Goal: Task Accomplishment & Management: Manage account settings

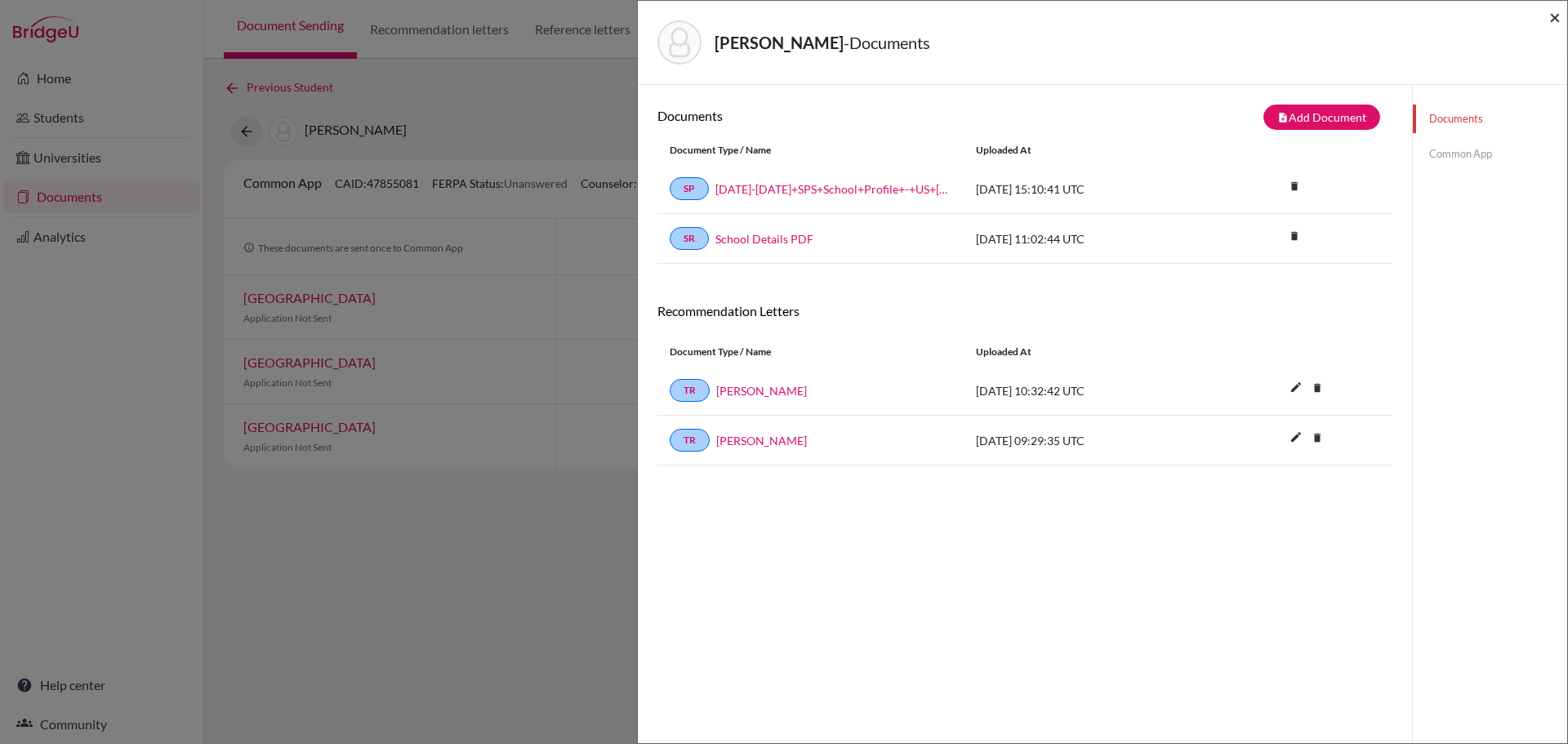
click at [1554, 15] on span "×" at bounding box center [1555, 16] width 12 height 23
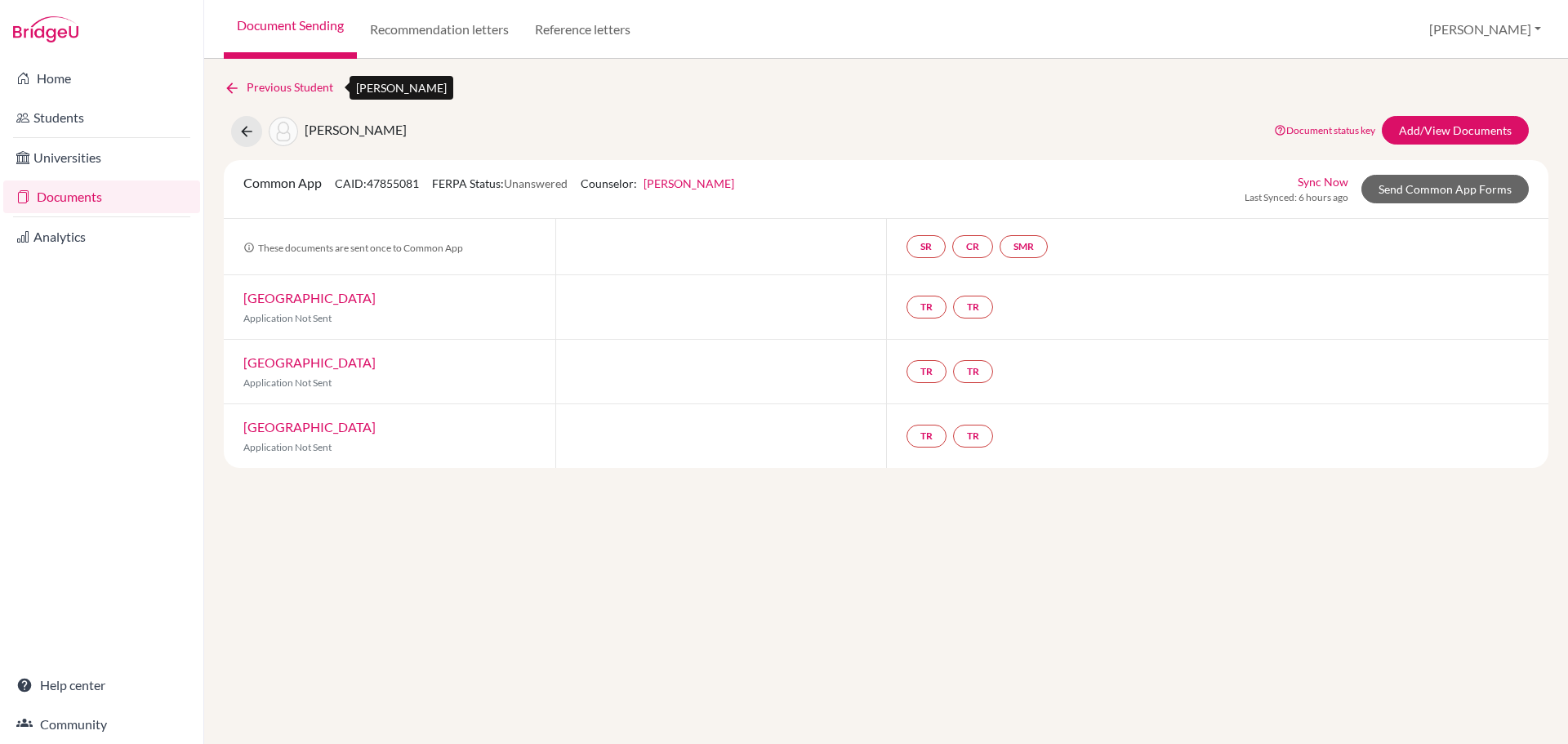
click at [280, 83] on link "Previous Student" at bounding box center [285, 87] width 123 height 18
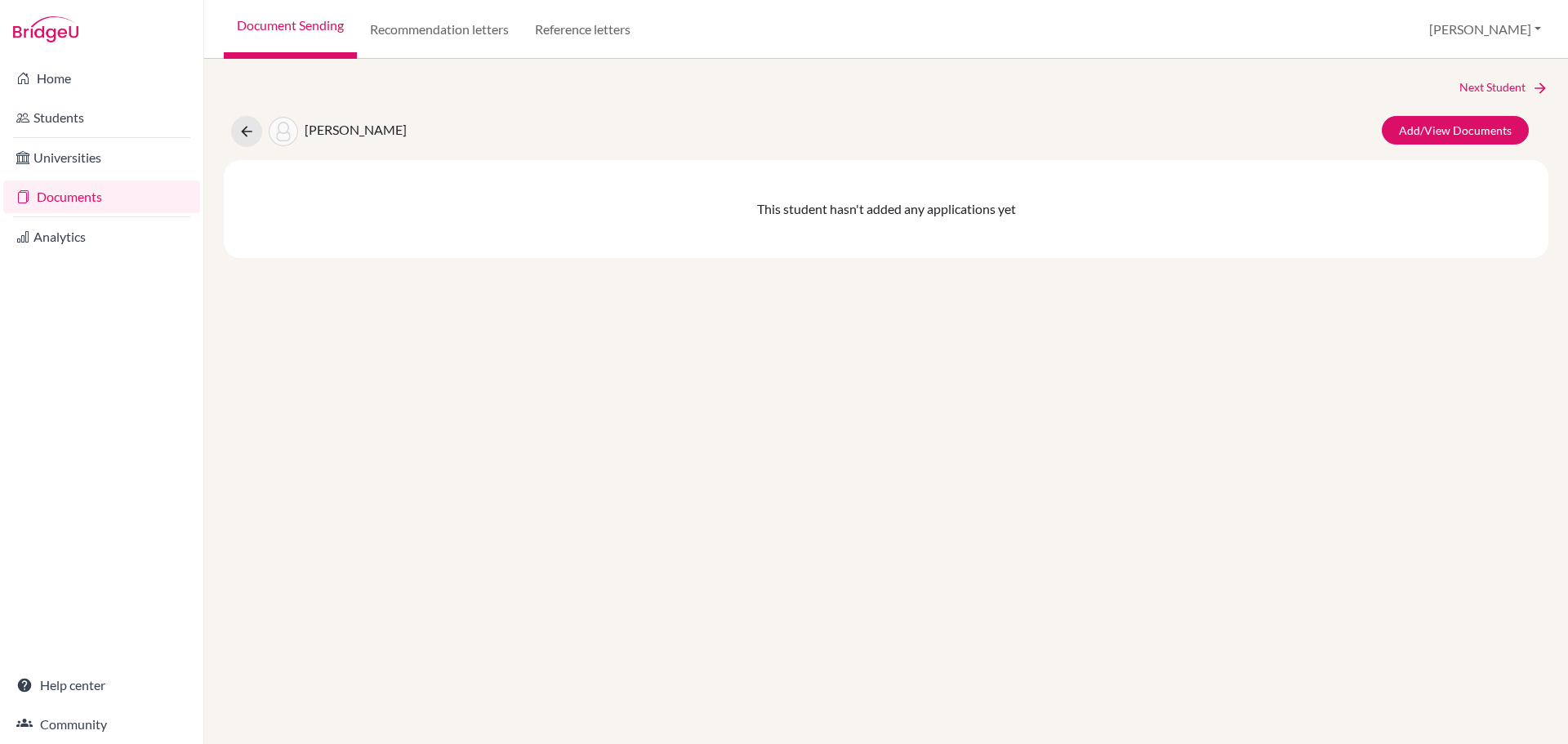
click at [81, 199] on link "Documents" at bounding box center [101, 196] width 196 height 33
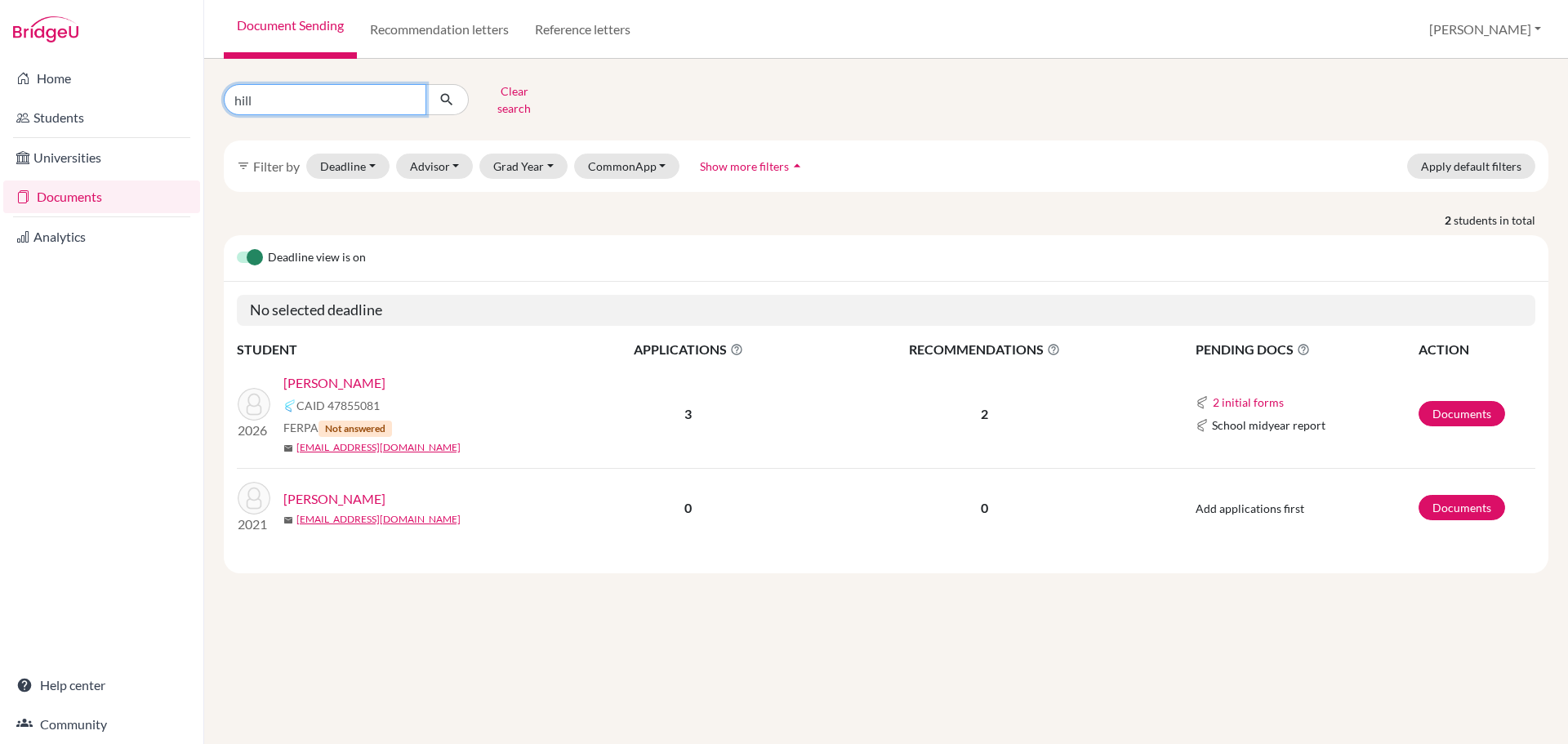
drag, startPoint x: 272, startPoint y: 100, endPoint x: 217, endPoint y: 97, distance: 55.1
click at [217, 97] on div "hill Clear search" at bounding box center [437, 100] width 450 height 43
type input "tans"
click button "submit" at bounding box center [447, 100] width 44 height 31
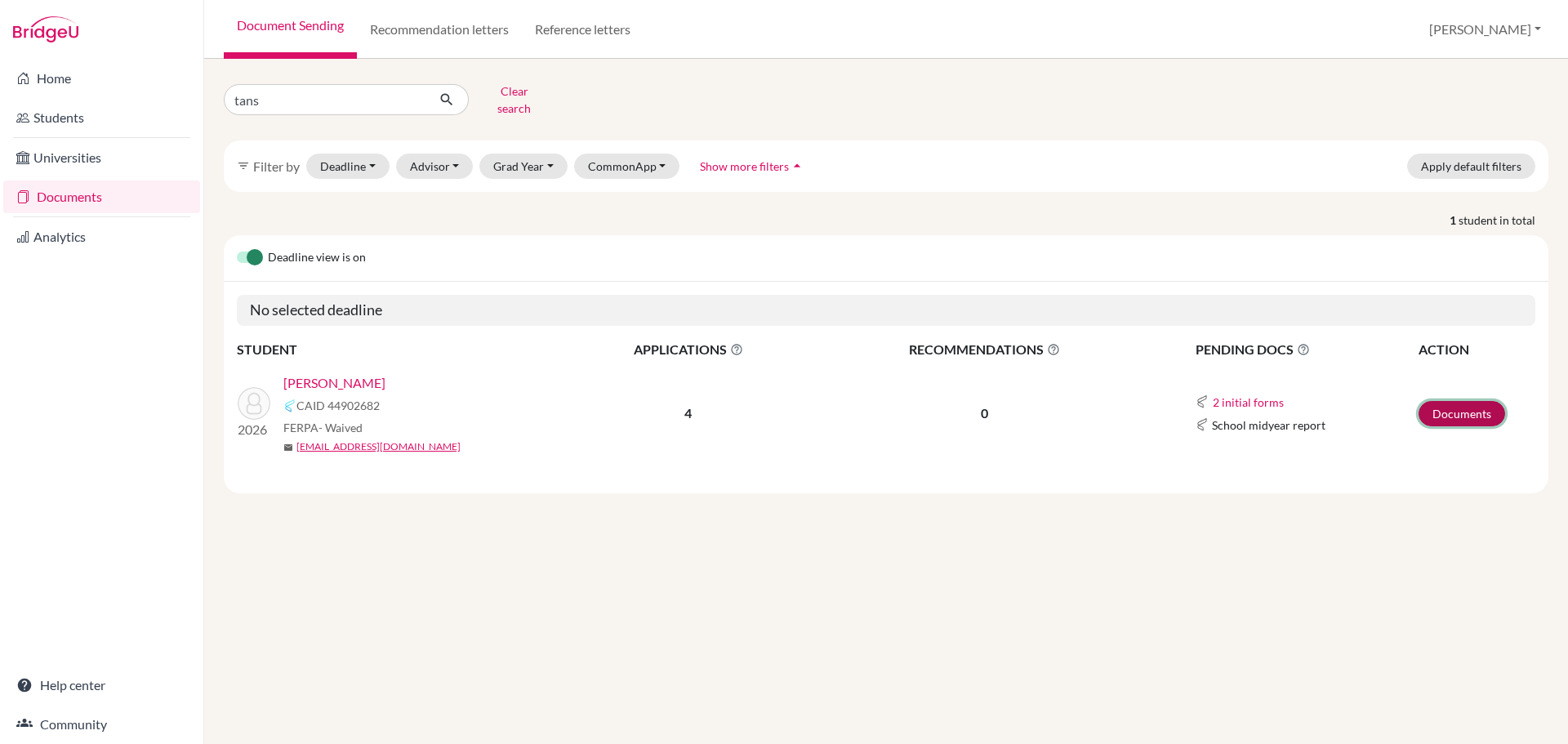
click at [1450, 401] on link "Documents" at bounding box center [1462, 413] width 86 height 25
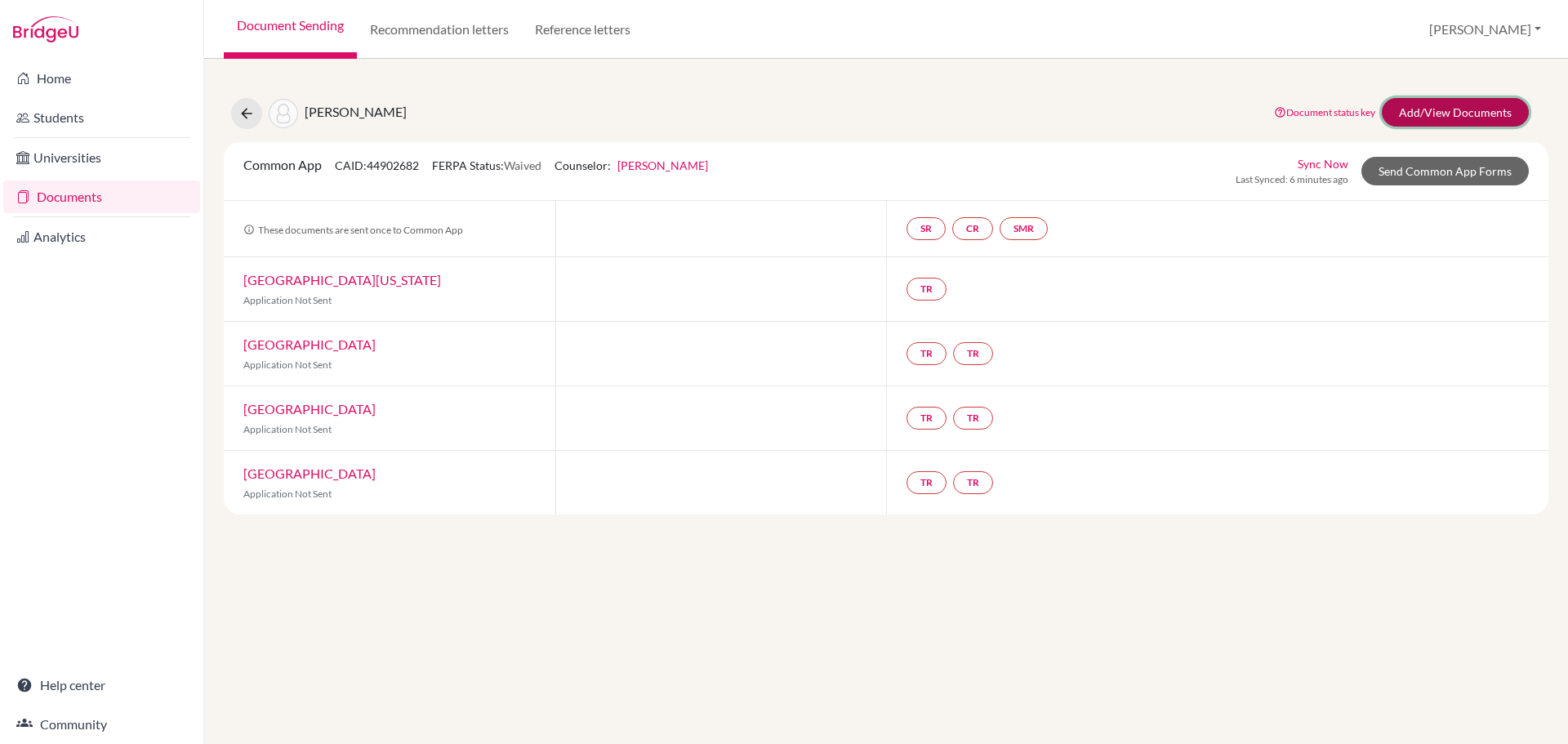
click at [1442, 115] on link "Add/View Documents" at bounding box center [1456, 112] width 147 height 29
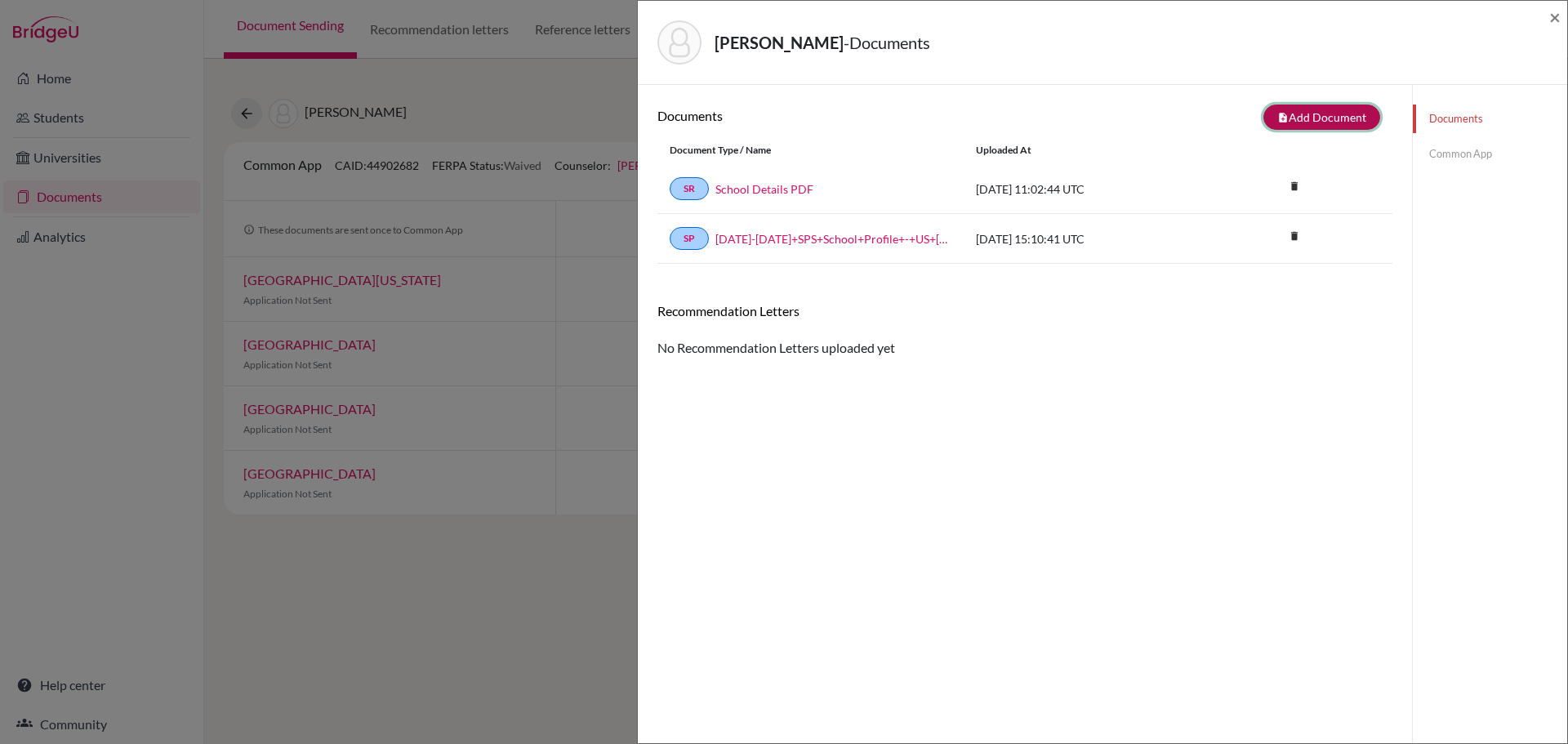
click at [1312, 118] on button "note_add Add Document" at bounding box center [1321, 117] width 117 height 25
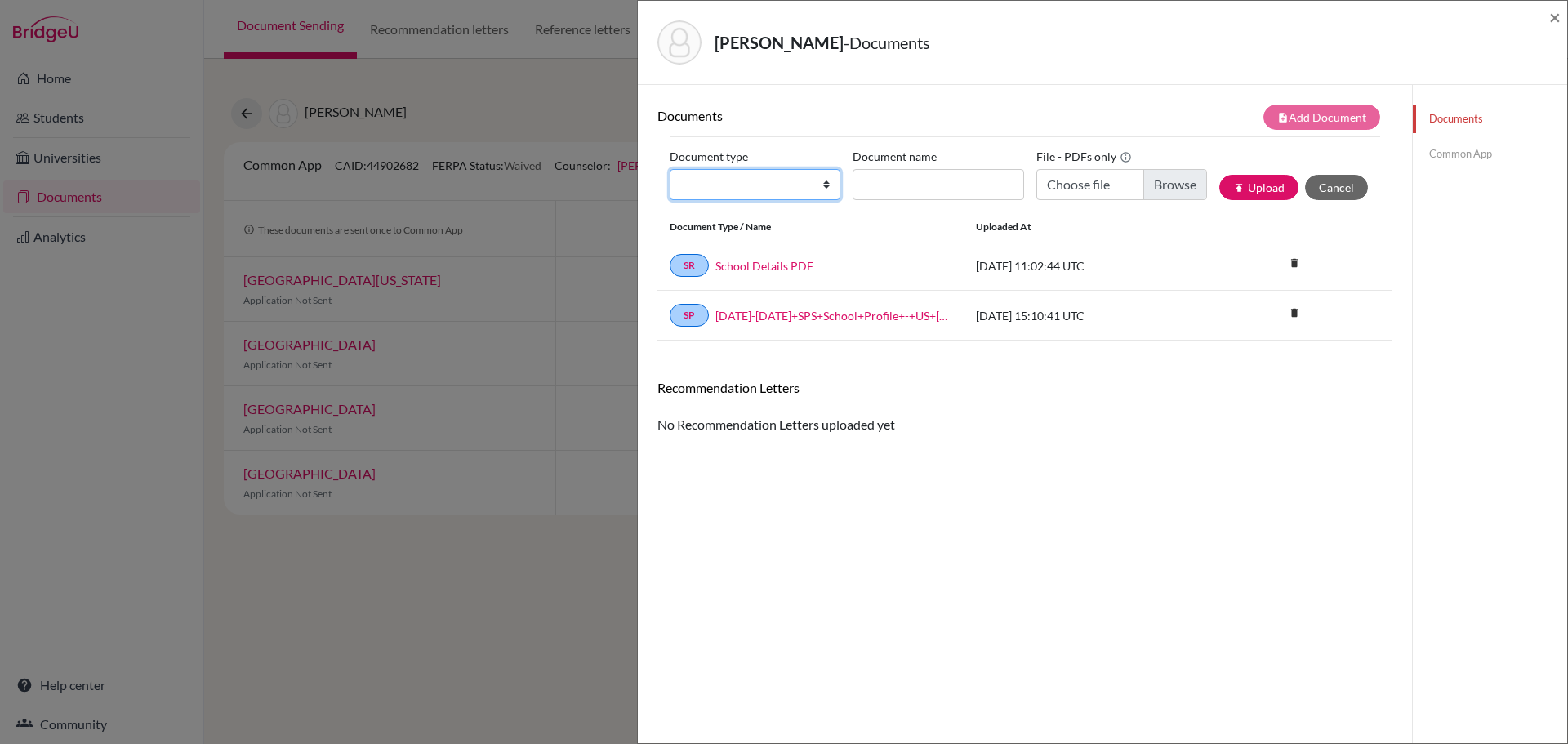
click at [823, 189] on select "Change explanation for Common App reports Counselor recommendation Internationa…" at bounding box center [755, 185] width 170 height 31
select select "2"
click at [670, 169] on select "Change explanation for Common App reports Counselor recommendation Internationa…" at bounding box center [755, 185] width 170 height 31
click at [1151, 184] on input "Choose file" at bounding box center [1122, 185] width 170 height 31
type input "C:\fakepath\Tans, Jacopo - Transcript.pdf"
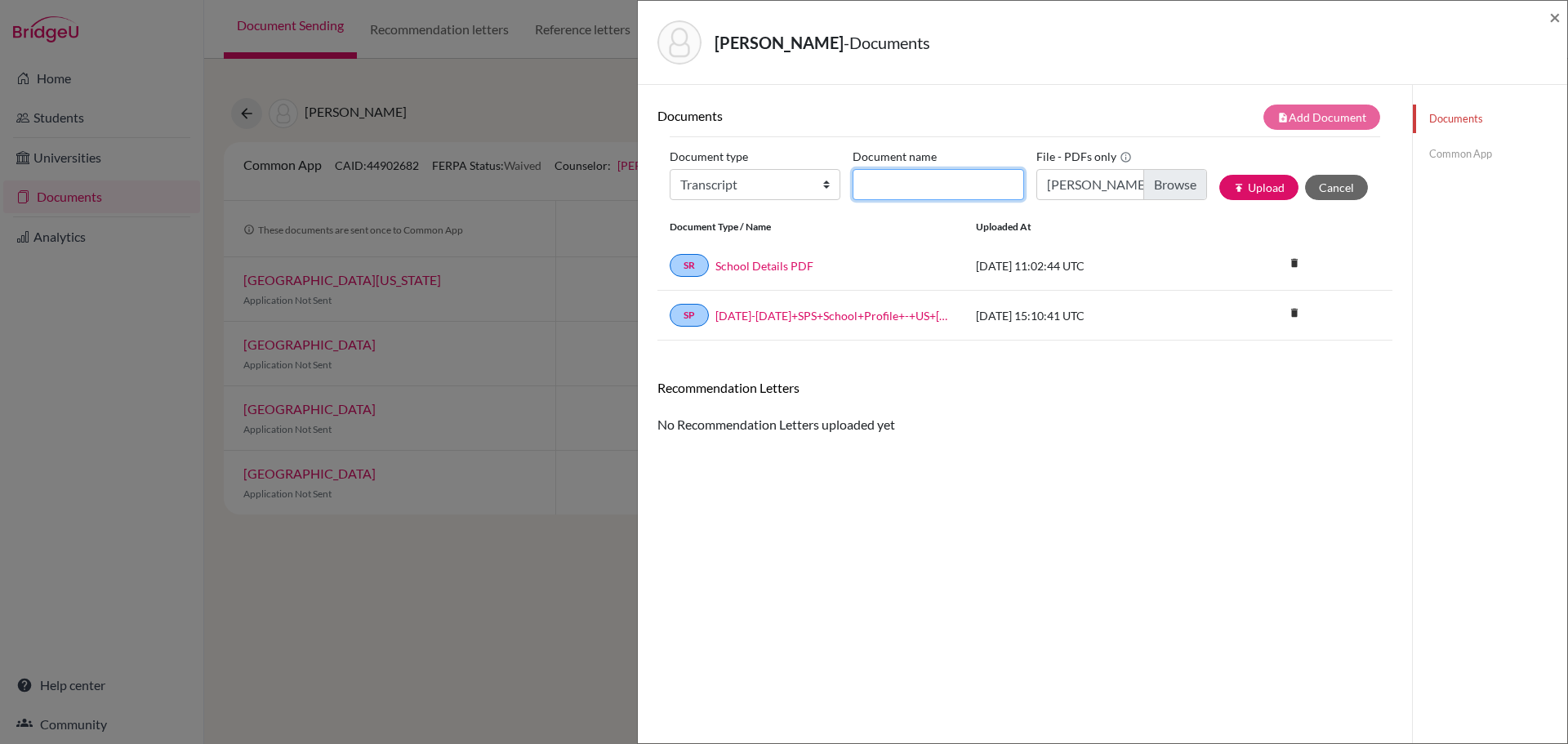
click at [902, 184] on input "Document name" at bounding box center [938, 185] width 170 height 31
type input "Tans, Jacopo - Transcript"
click at [1251, 181] on button "publish Upload" at bounding box center [1259, 188] width 79 height 25
